Goal: Task Accomplishment & Management: Complete application form

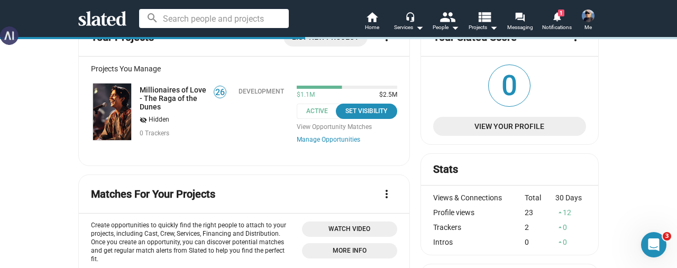
scroll to position [106, 0]
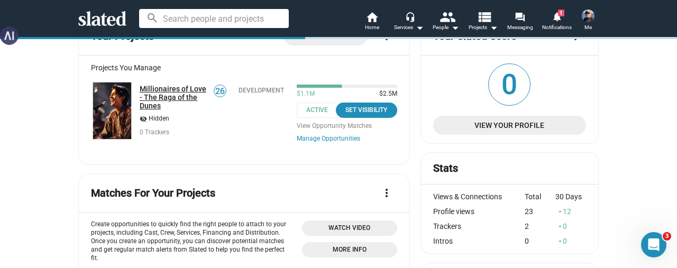
click at [158, 99] on link "Millionaires of Love - The Raga of the Dunes" at bounding box center [173, 97] width 67 height 25
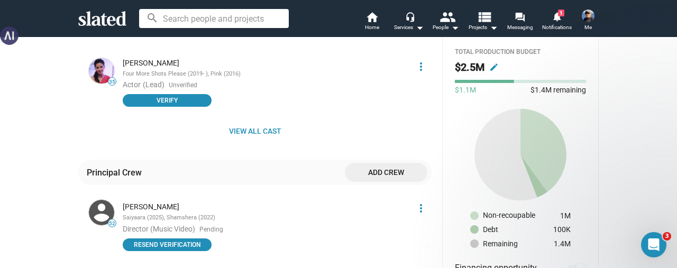
scroll to position [582, 0]
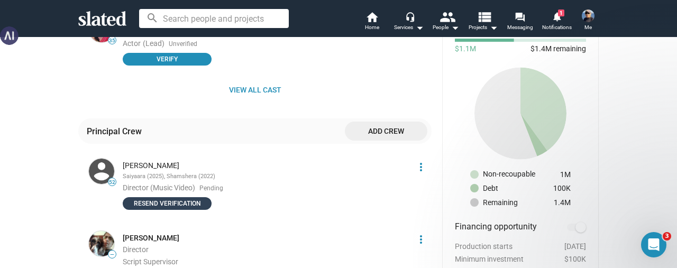
click at [178, 198] on span "Resend verification" at bounding box center [167, 203] width 76 height 11
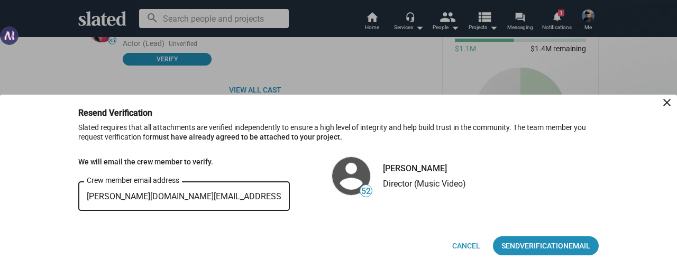
click at [225, 197] on input "[PERSON_NAME][DOMAIN_NAME][EMAIL_ADDRESS][DOMAIN_NAME]" at bounding box center [184, 197] width 195 height 10
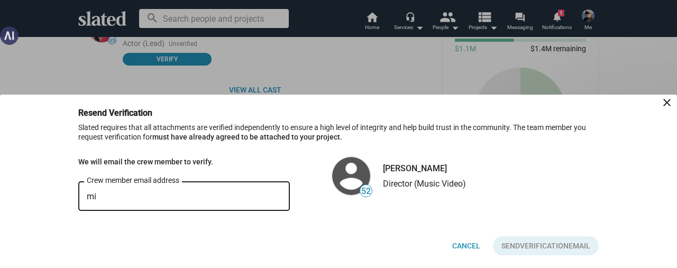
type input "m"
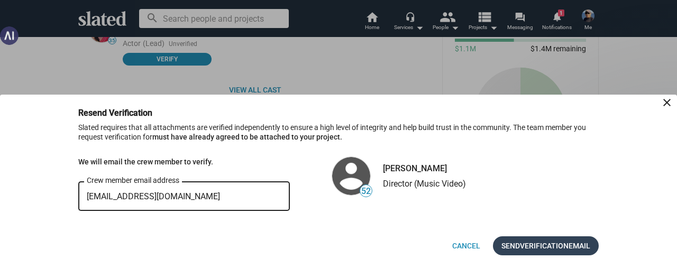
type input "[EMAIL_ADDRESS][DOMAIN_NAME]"
click at [536, 243] on span "Verification" at bounding box center [544, 245] width 49 height 19
